Goal: Transaction & Acquisition: Purchase product/service

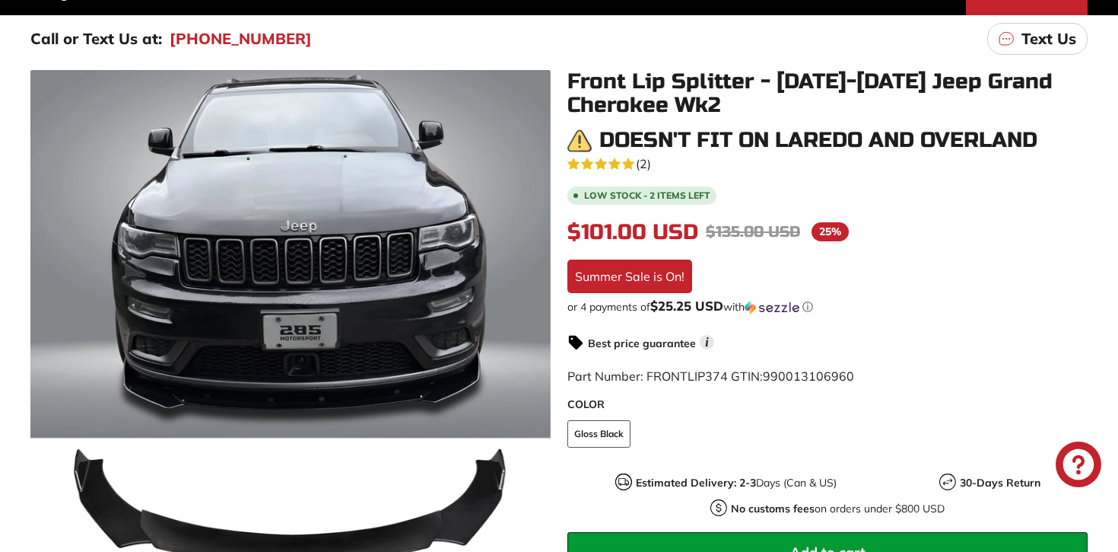
scroll to position [237, 0]
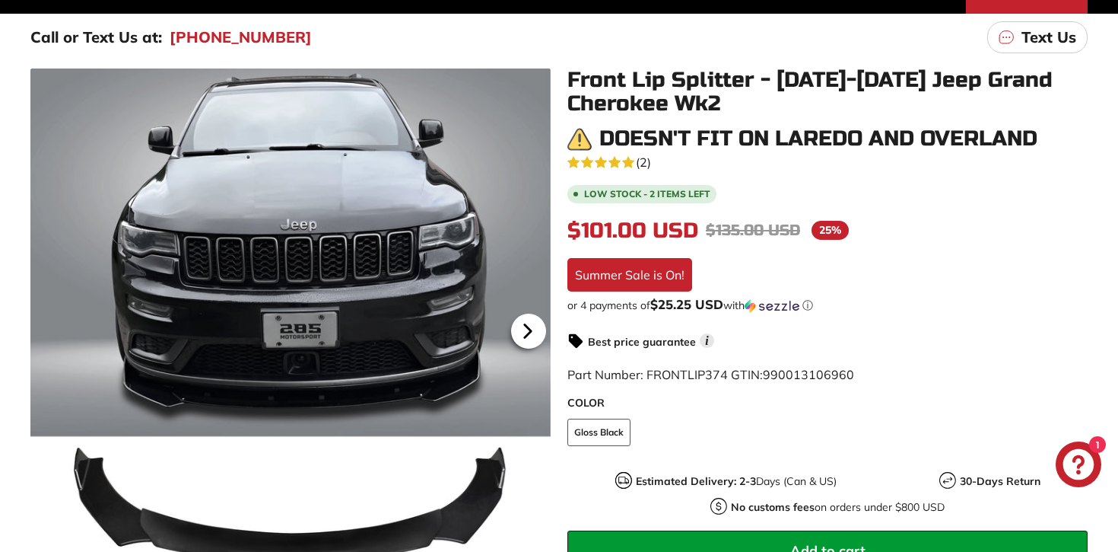
click at [541, 329] on icon at bounding box center [528, 330] width 35 height 35
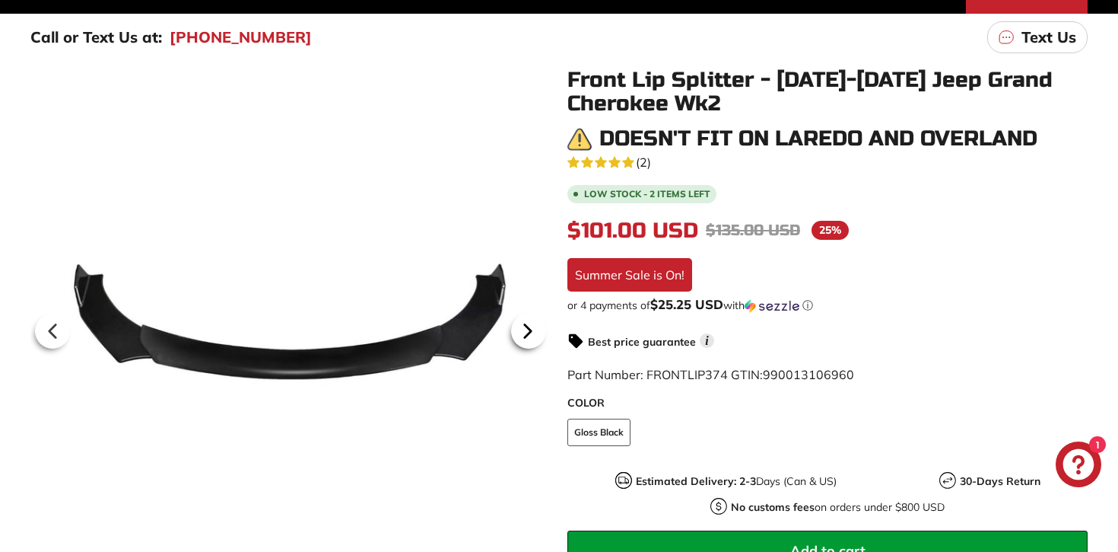
click at [536, 331] on icon at bounding box center [528, 330] width 35 height 35
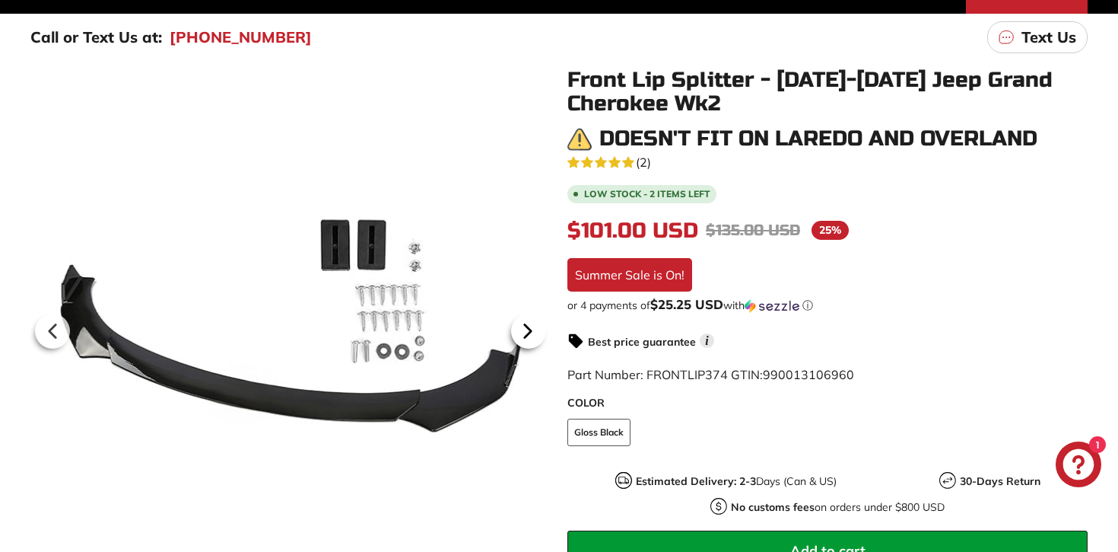
click at [531, 334] on icon at bounding box center [528, 330] width 35 height 35
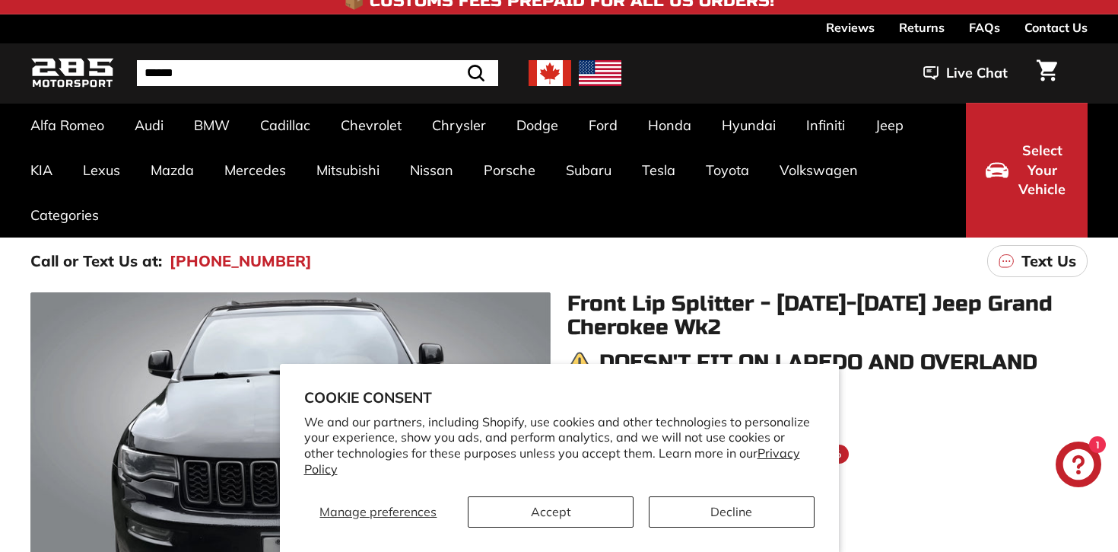
scroll to position [18, 0]
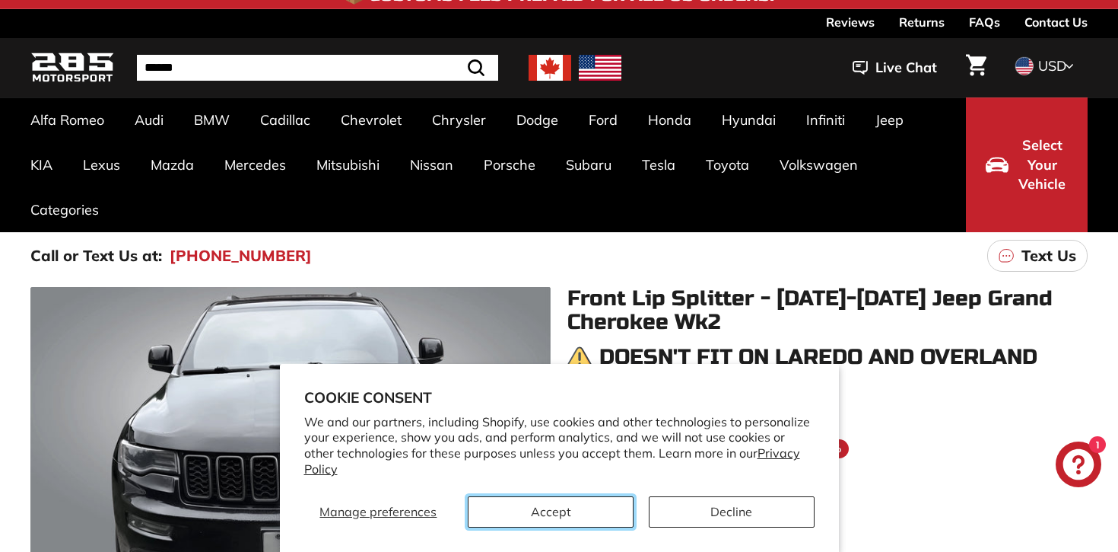
click at [573, 509] on button "Accept" at bounding box center [551, 511] width 166 height 31
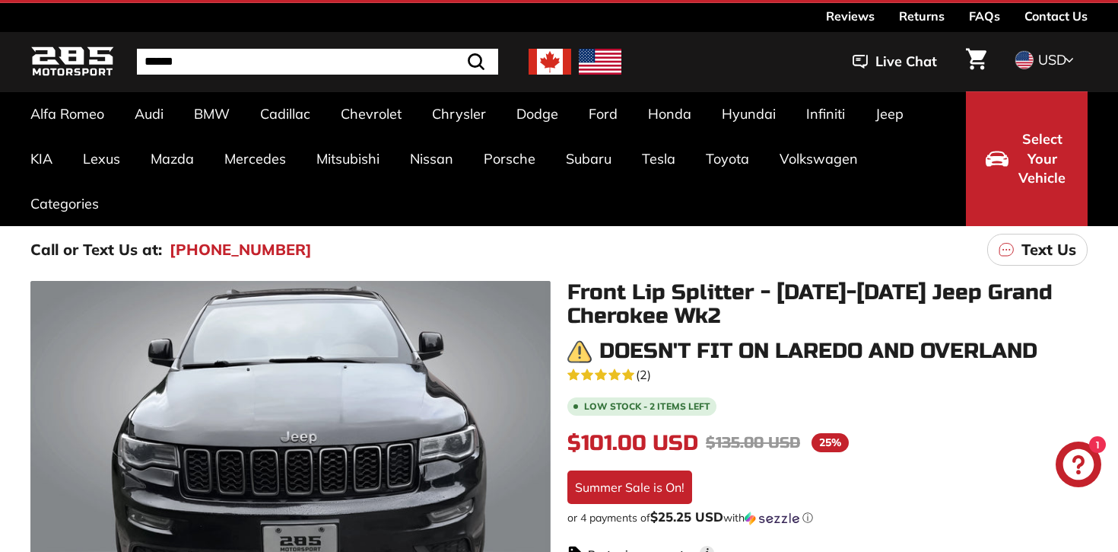
scroll to position [0, 0]
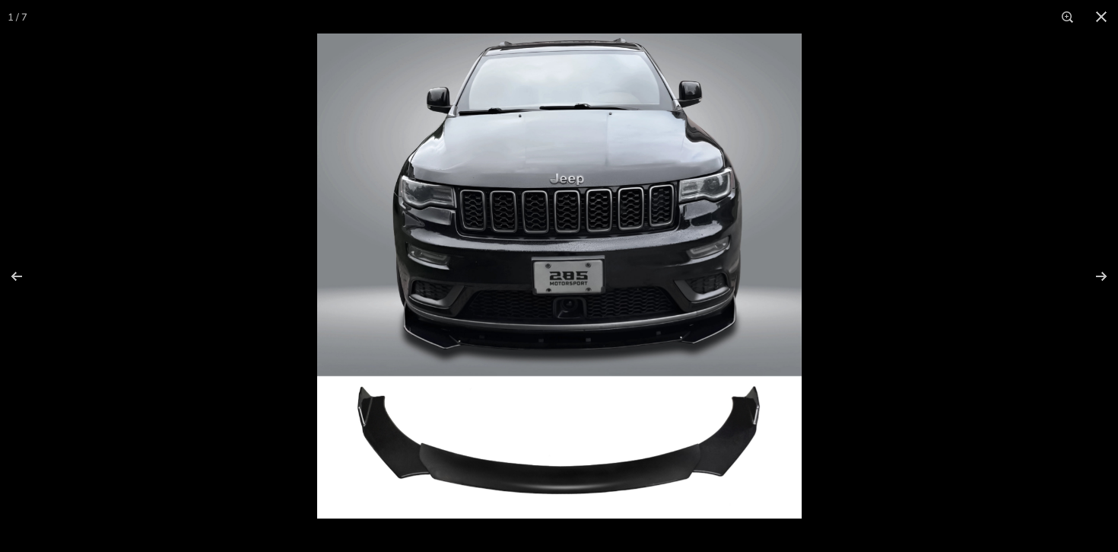
click at [552, 286] on img at bounding box center [559, 275] width 485 height 485
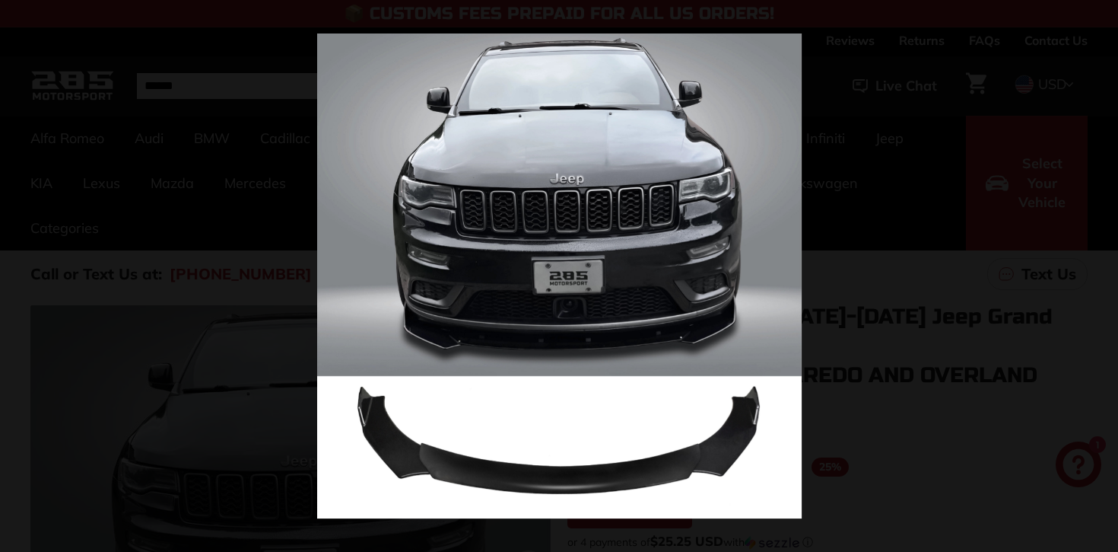
click at [730, 227] on img at bounding box center [559, 275] width 485 height 485
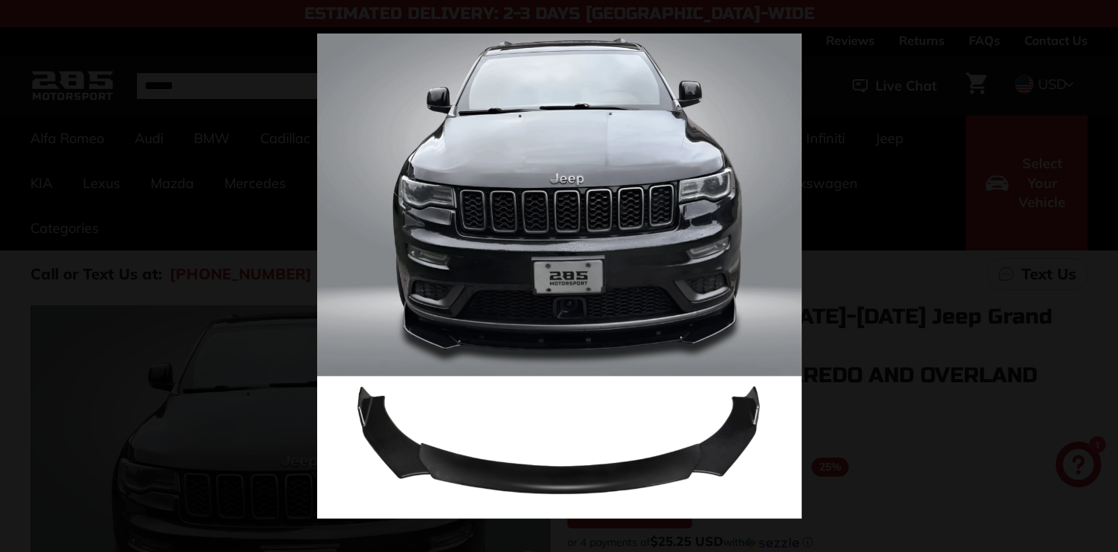
click at [940, 224] on div at bounding box center [876, 309] width 1118 height 552
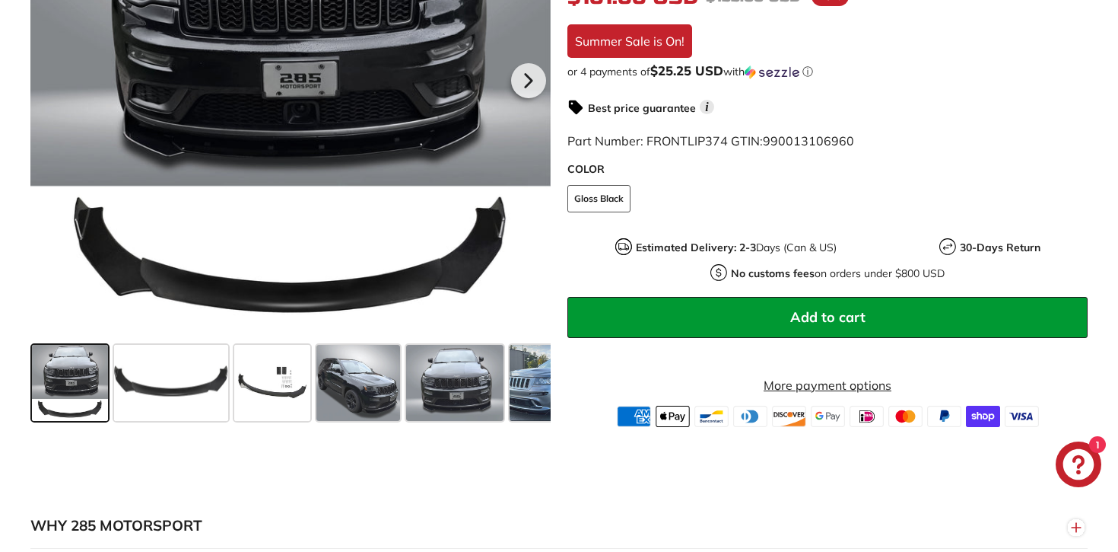
scroll to position [492, 0]
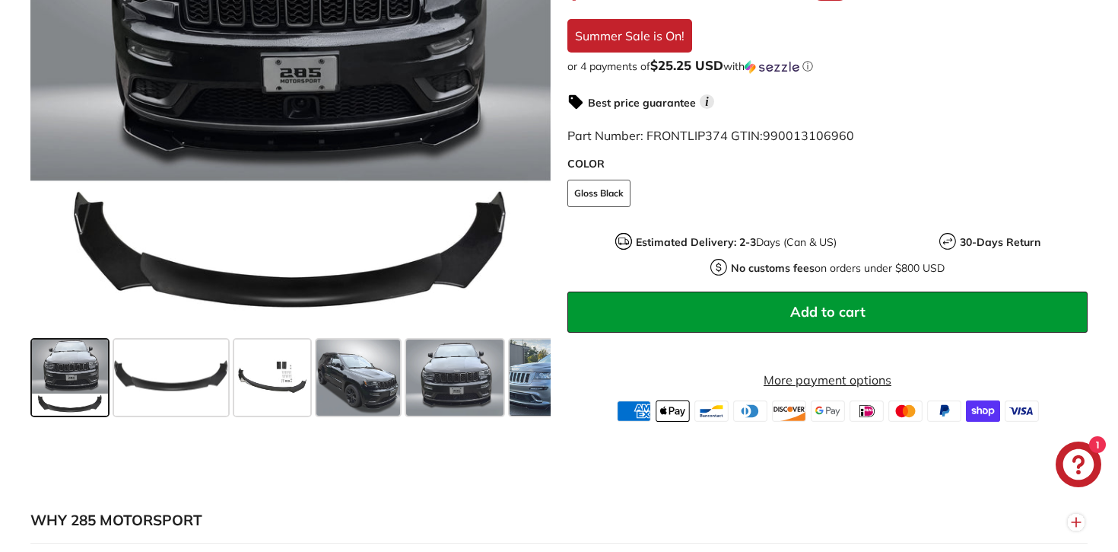
click at [84, 376] on span at bounding box center [70, 377] width 76 height 76
click at [178, 378] on span at bounding box center [171, 377] width 114 height 76
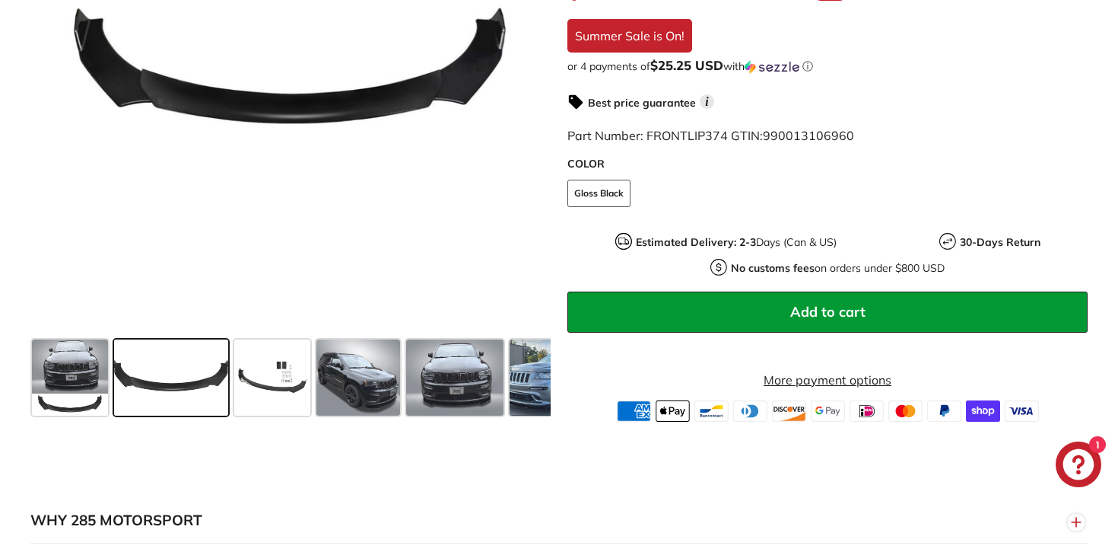
click at [178, 378] on span at bounding box center [171, 377] width 114 height 76
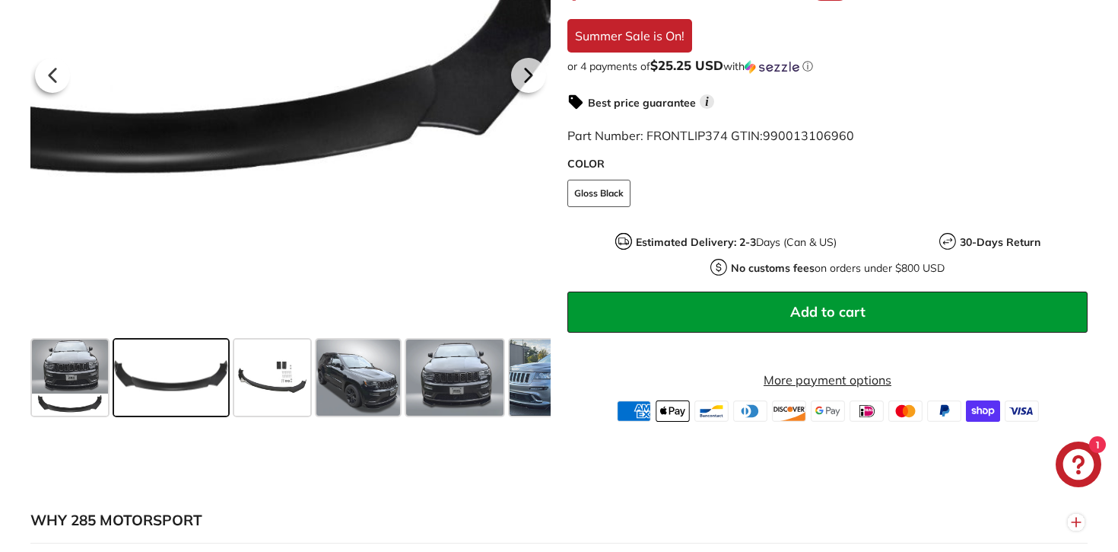
drag, startPoint x: 269, startPoint y: 140, endPoint x: 444, endPoint y: 74, distance: 186.4
click at [444, 74] on div at bounding box center [290, 73] width 520 height 520
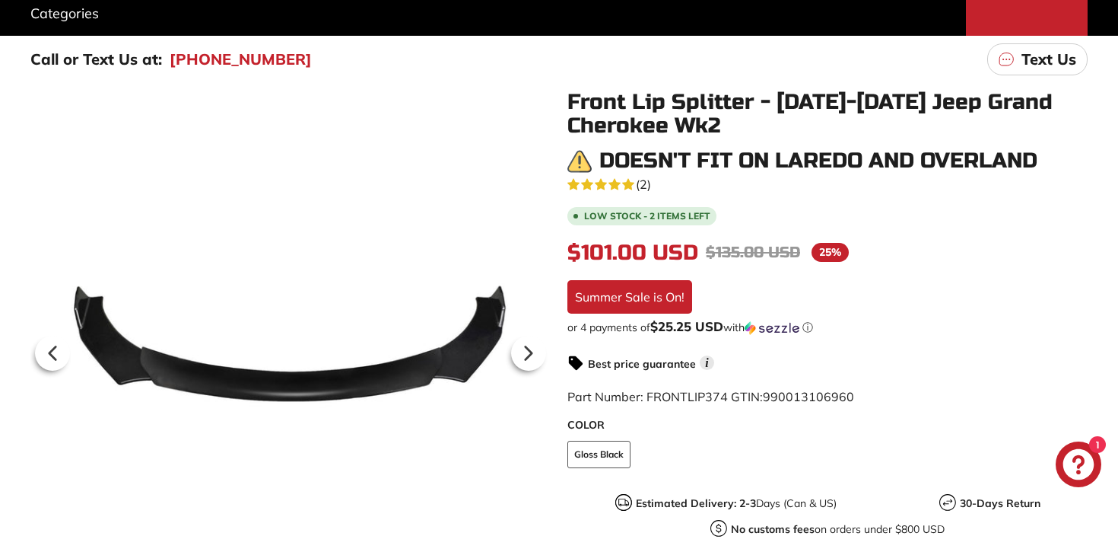
scroll to position [0, 0]
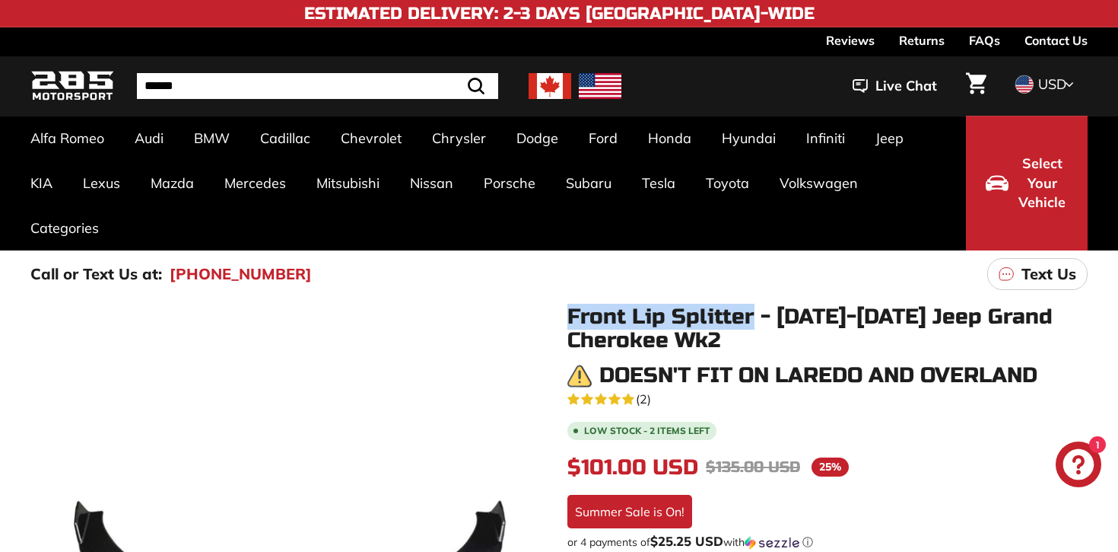
drag, startPoint x: 568, startPoint y: 312, endPoint x: 751, endPoint y: 314, distance: 183.4
click at [751, 314] on h1 "Front Lip Splitter - [DATE]-[DATE] Jeep Grand Cherokee Wk2" at bounding box center [828, 328] width 520 height 47
copy h1 "Front Lip Splitter"
